Goal: Transaction & Acquisition: Book appointment/travel/reservation

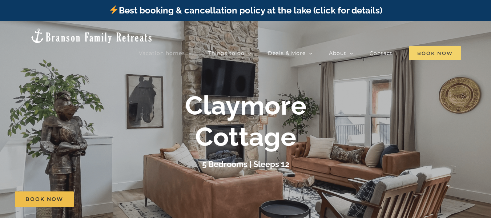
click at [443, 46] on span "Book Now" at bounding box center [435, 53] width 52 height 14
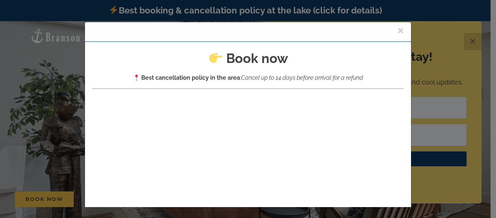
click at [397, 34] on button "×" at bounding box center [400, 30] width 7 height 11
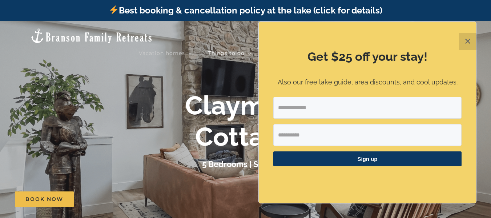
click at [338, 113] on input "Email Address" at bounding box center [367, 108] width 188 height 22
type input "**********"
click at [320, 145] on input "First Name" at bounding box center [367, 135] width 188 height 22
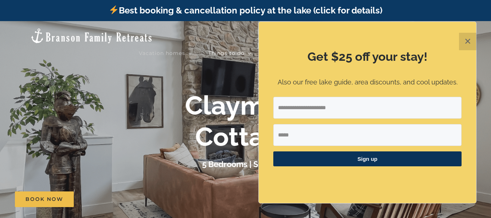
type input "*****"
click at [377, 158] on span "Sign up" at bounding box center [367, 158] width 188 height 15
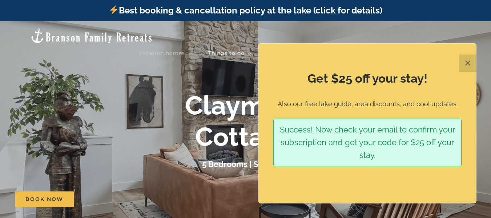
click at [465, 46] on div "Get $25 off your stay! Also our free lake guide, area discounts, and cool updat…" at bounding box center [367, 123] width 217 height 159
click at [468, 65] on button "✕" at bounding box center [467, 62] width 17 height 17
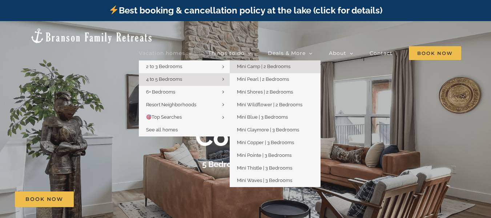
click at [302, 60] on link "Mini Camp | 2 Bedrooms" at bounding box center [275, 66] width 91 height 13
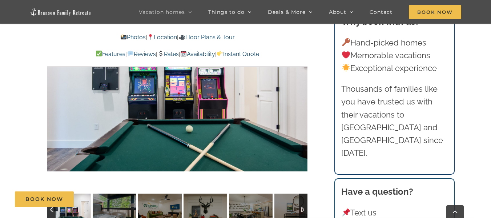
scroll to position [581, 0]
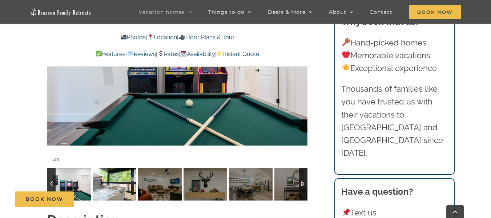
click at [130, 187] on img at bounding box center [115, 183] width 44 height 33
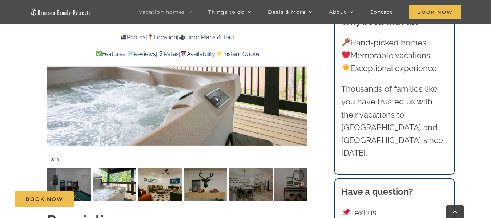
click at [162, 192] on div "Book Now" at bounding box center [251, 199] width 472 height 16
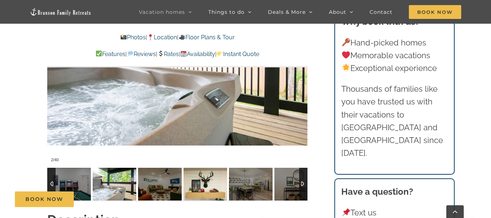
click at [201, 189] on img at bounding box center [205, 183] width 44 height 33
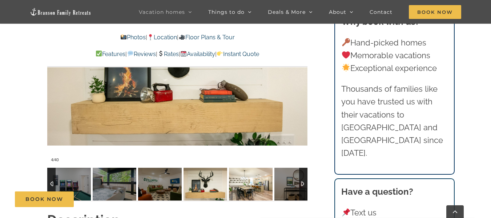
click at [257, 187] on img at bounding box center [251, 183] width 44 height 33
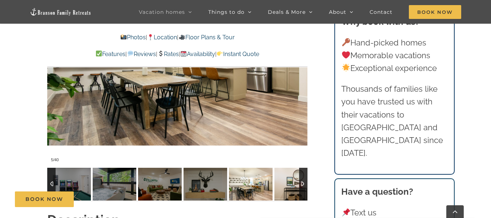
click at [283, 187] on img at bounding box center [296, 183] width 44 height 33
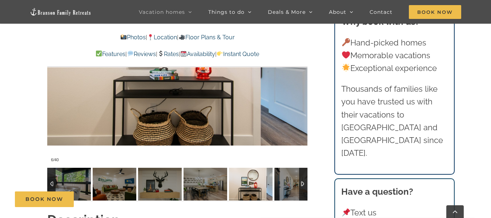
click at [305, 186] on div at bounding box center [303, 183] width 8 height 33
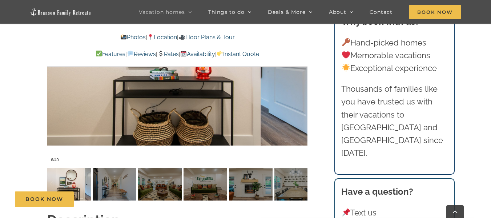
click at [190, 193] on div "Book Now" at bounding box center [251, 199] width 472 height 16
click at [197, 191] on div "Book Now" at bounding box center [251, 199] width 472 height 16
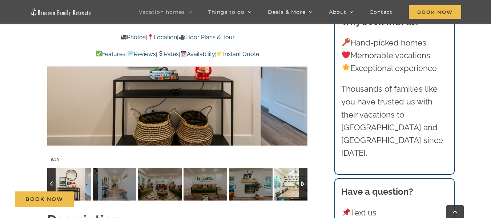
click at [286, 181] on img at bounding box center [296, 183] width 44 height 33
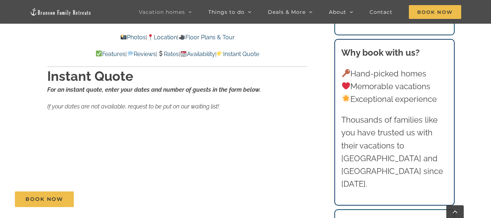
scroll to position [4759, 0]
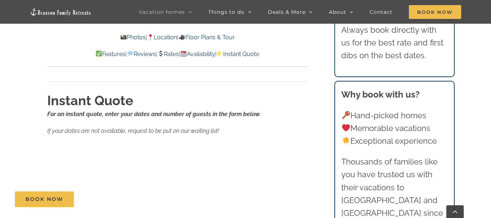
click at [162, 51] on img at bounding box center [161, 53] width 6 height 6
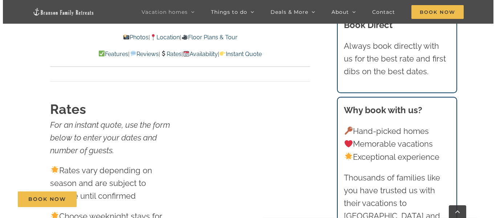
scroll to position [4362, 0]
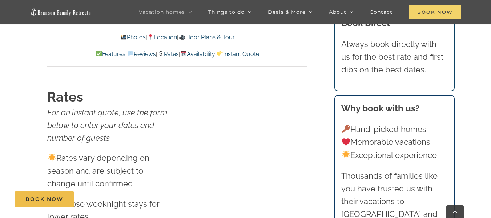
click at [451, 13] on span "Book Now" at bounding box center [435, 12] width 52 height 14
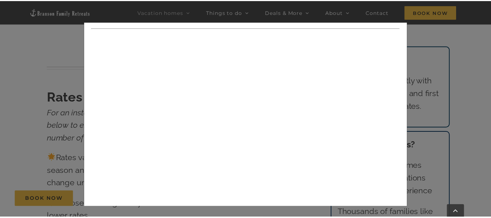
scroll to position [0, 0]
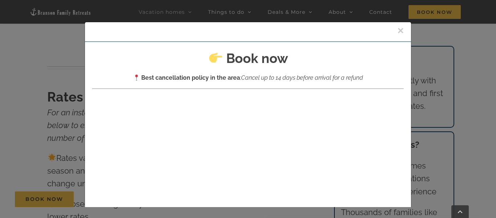
click at [397, 29] on button "×" at bounding box center [400, 30] width 7 height 11
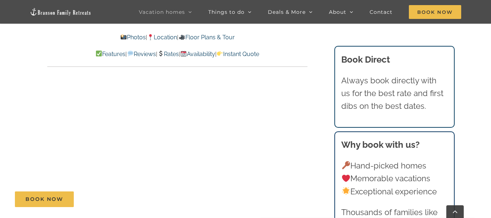
scroll to position [4144, 0]
